Goal: Information Seeking & Learning: Compare options

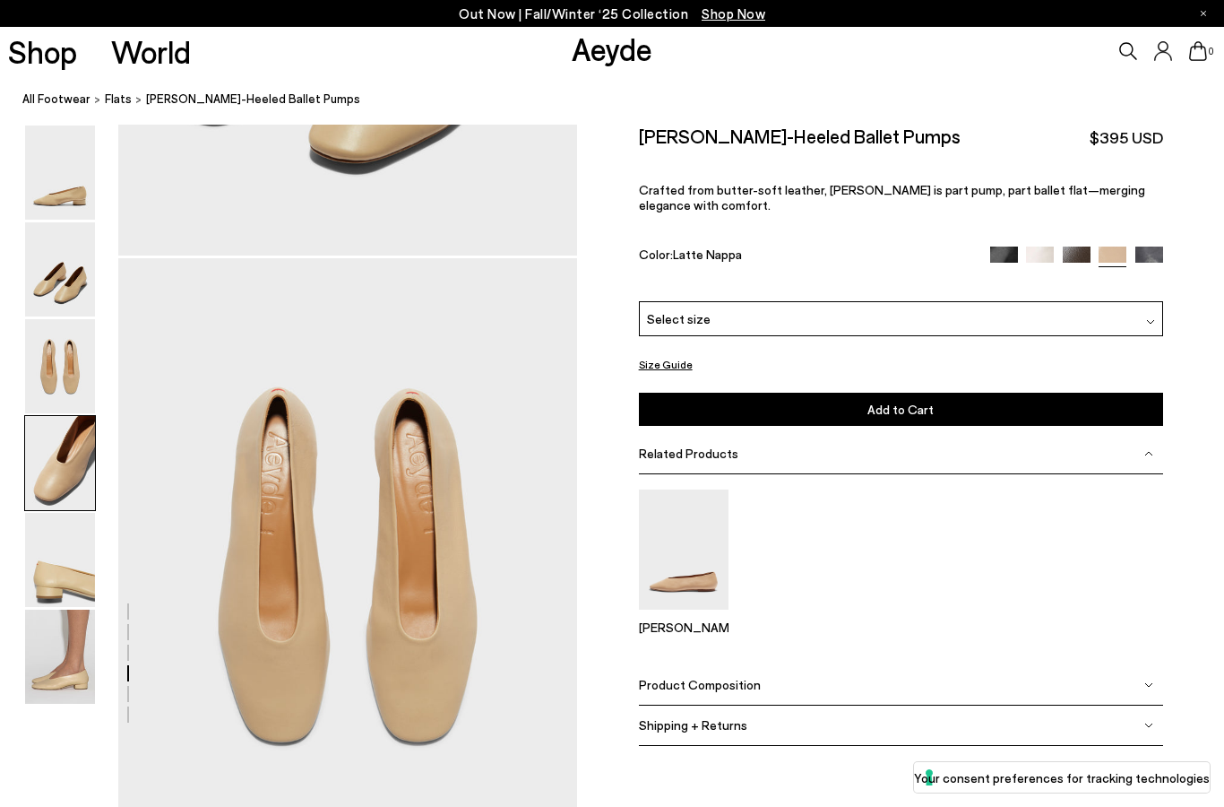
scroll to position [1845, 0]
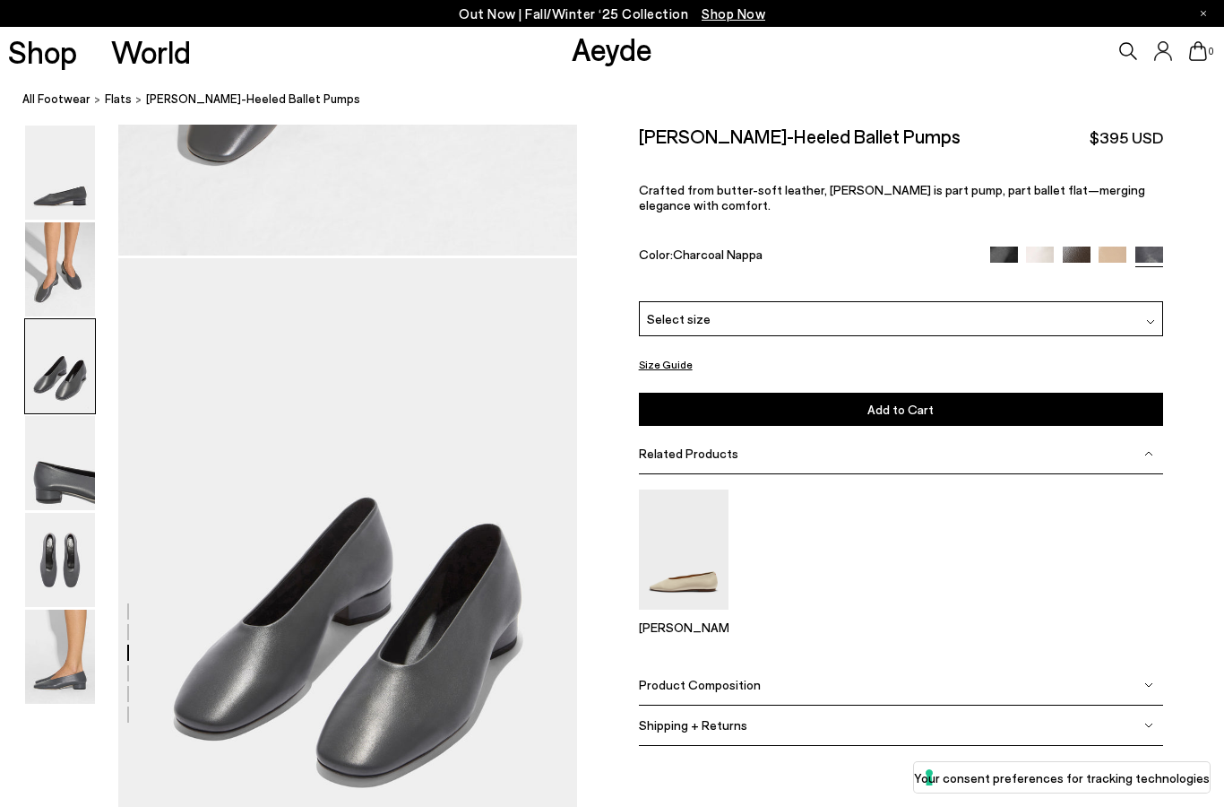
scroll to position [1231, 0]
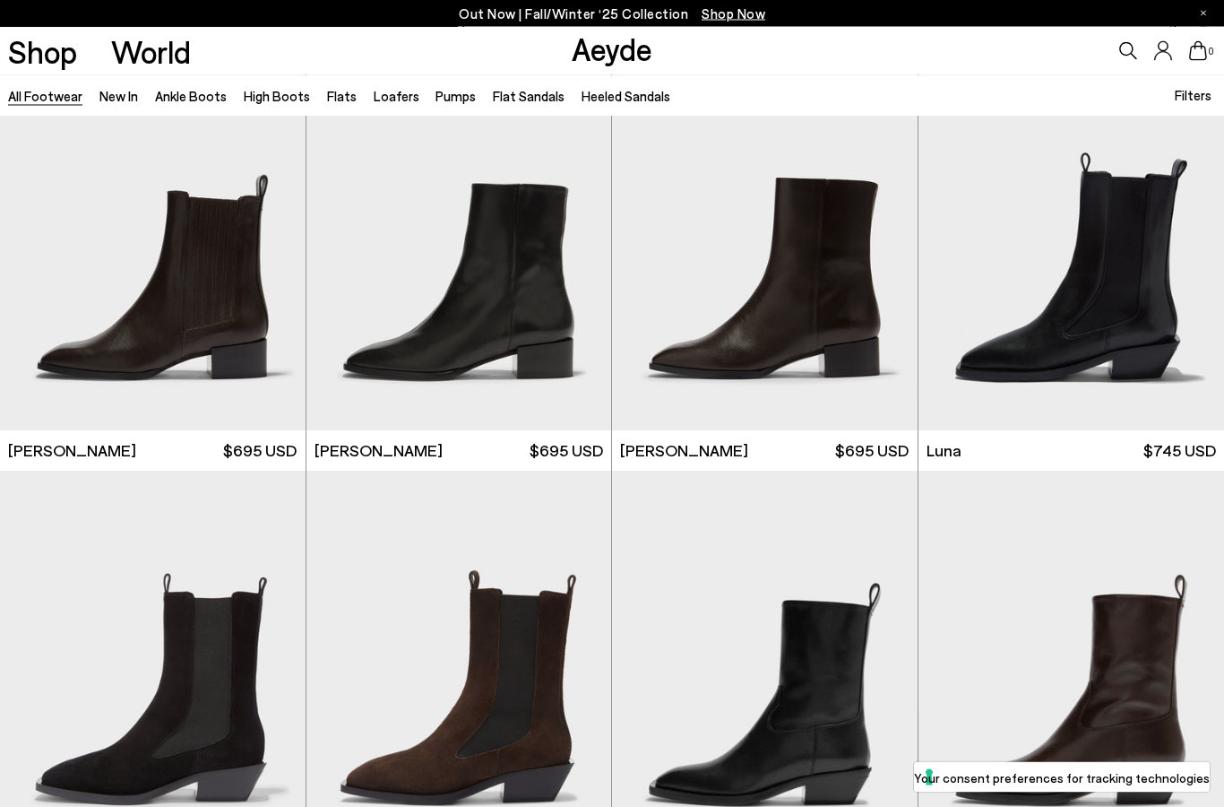
scroll to position [9400, 0]
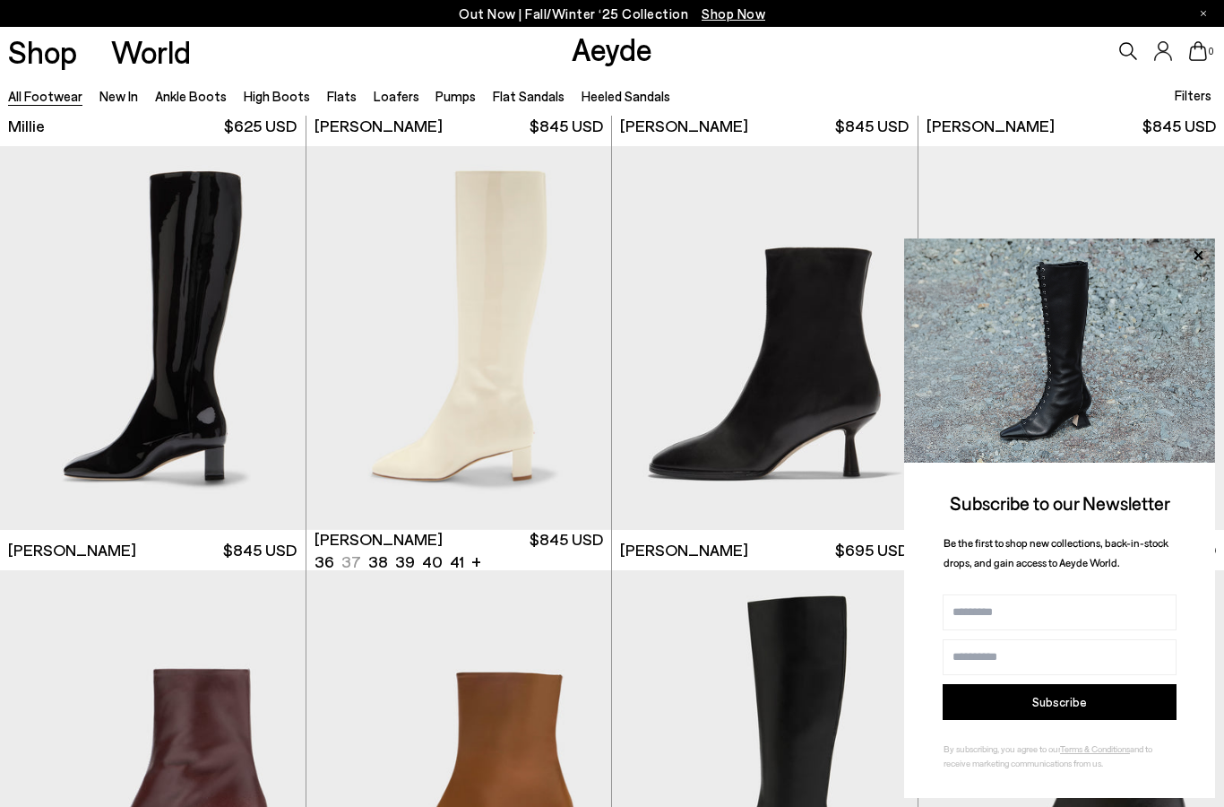
scroll to position [10620, 0]
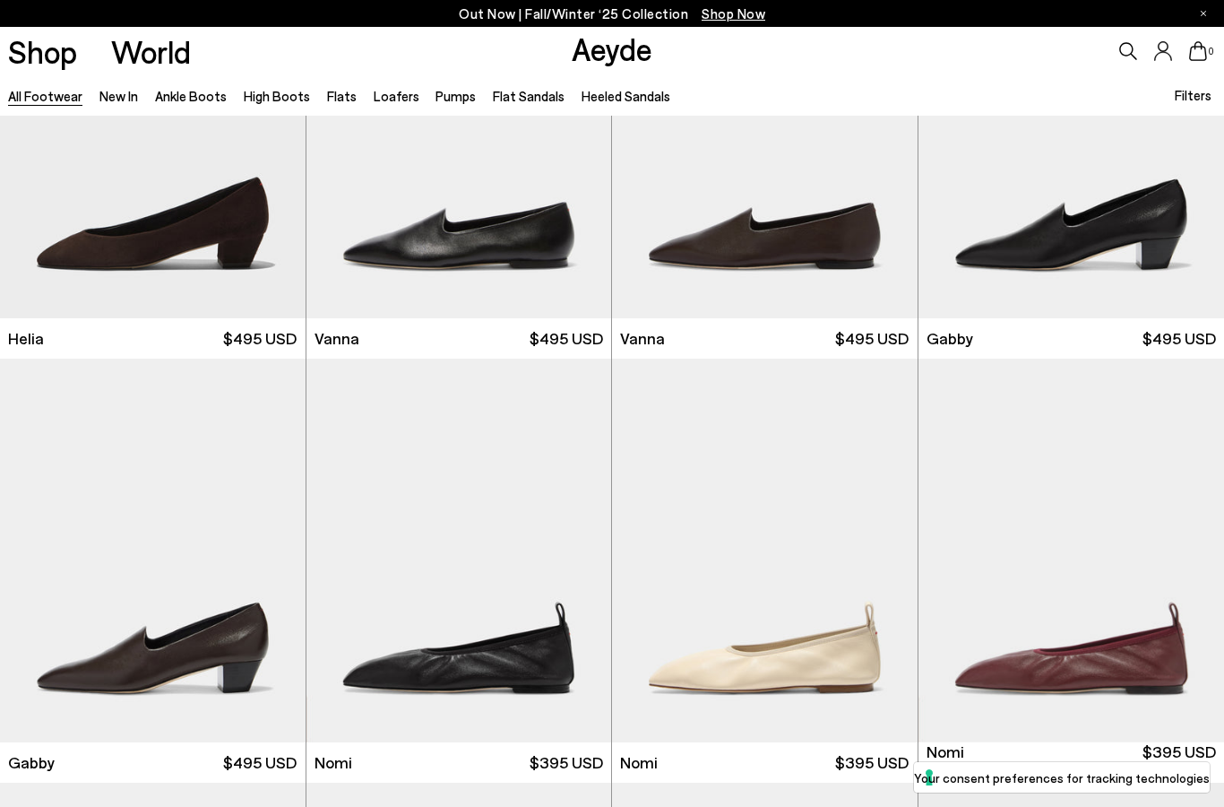
scroll to position [16723, 0]
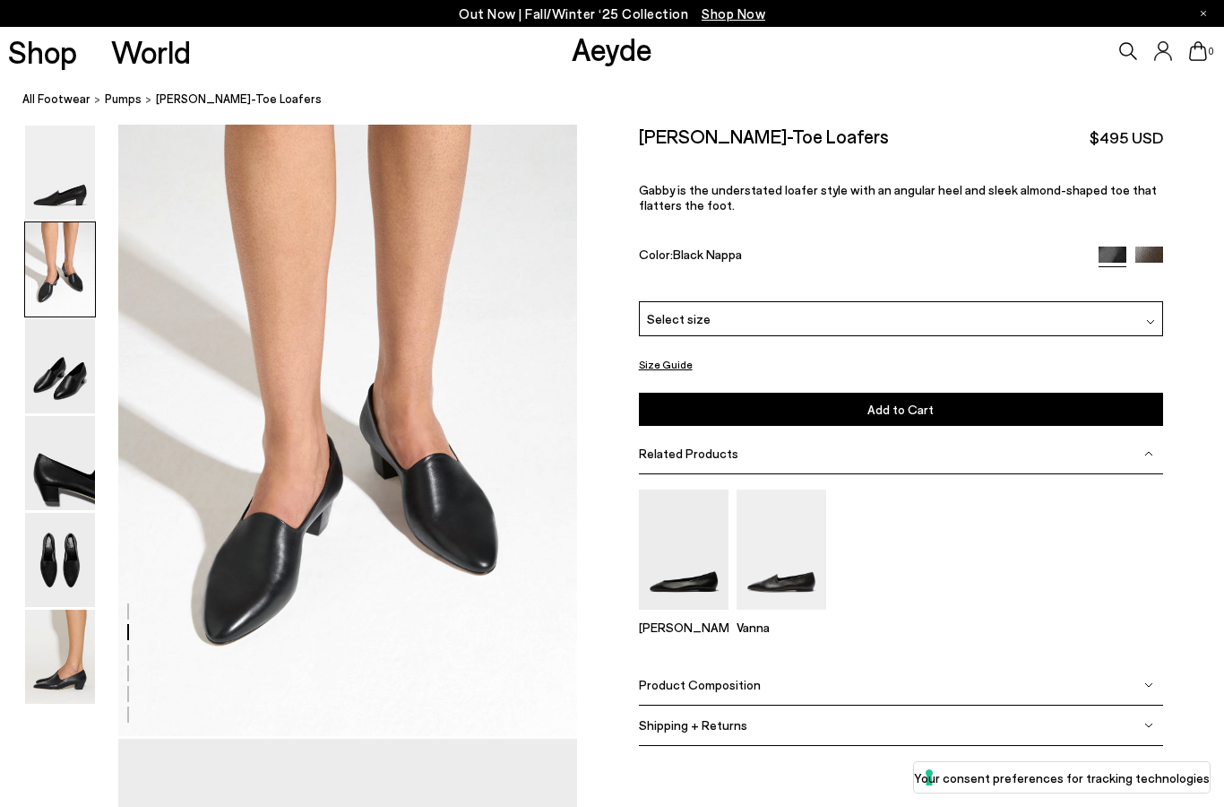
scroll to position [616, 0]
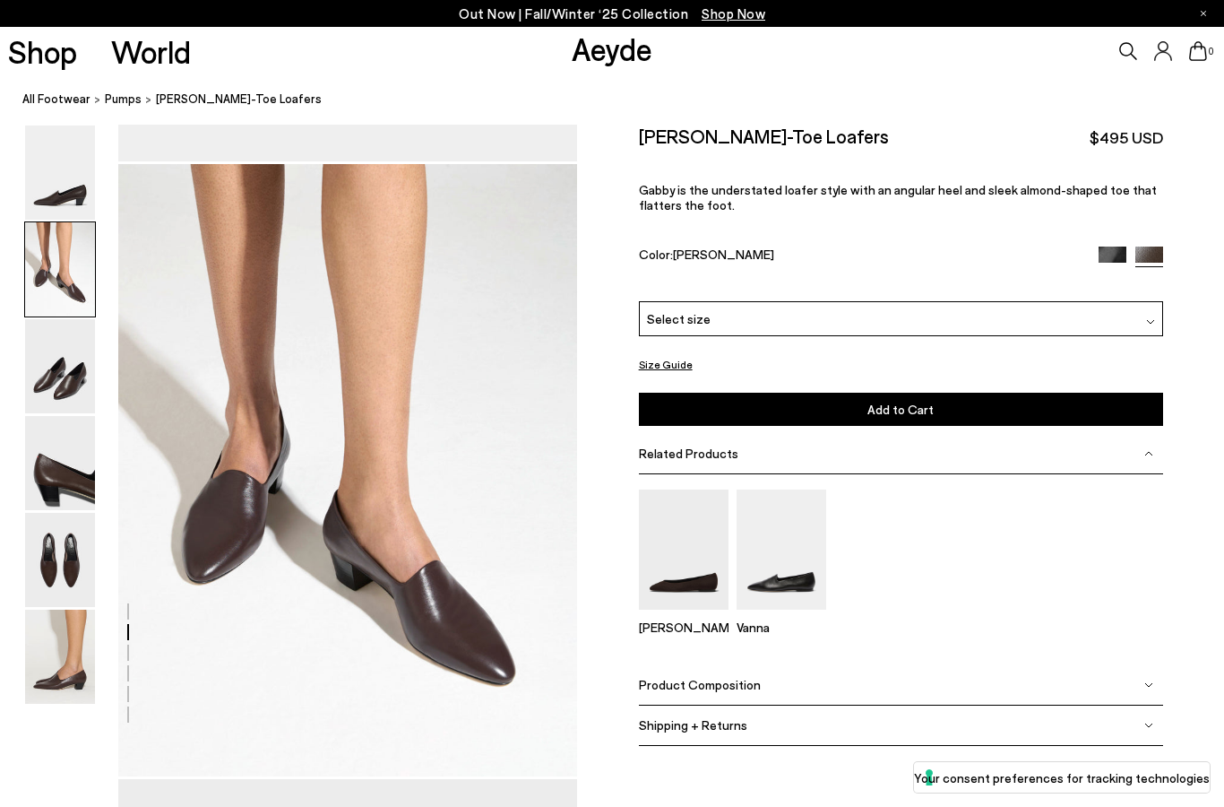
scroll to position [616, 0]
